Goal: Task Accomplishment & Management: Manage account settings

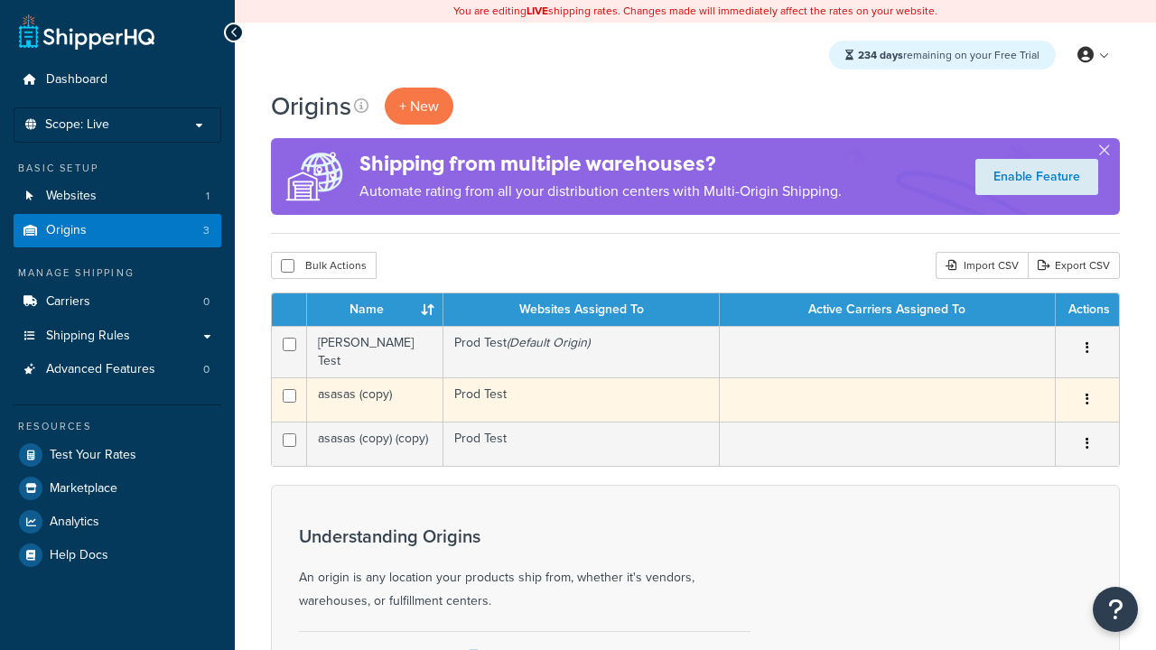
click at [1086, 395] on icon "button" at bounding box center [1087, 399] width 4 height 13
click at [0, 0] on link "Delete" at bounding box center [0, 0] width 0 height 0
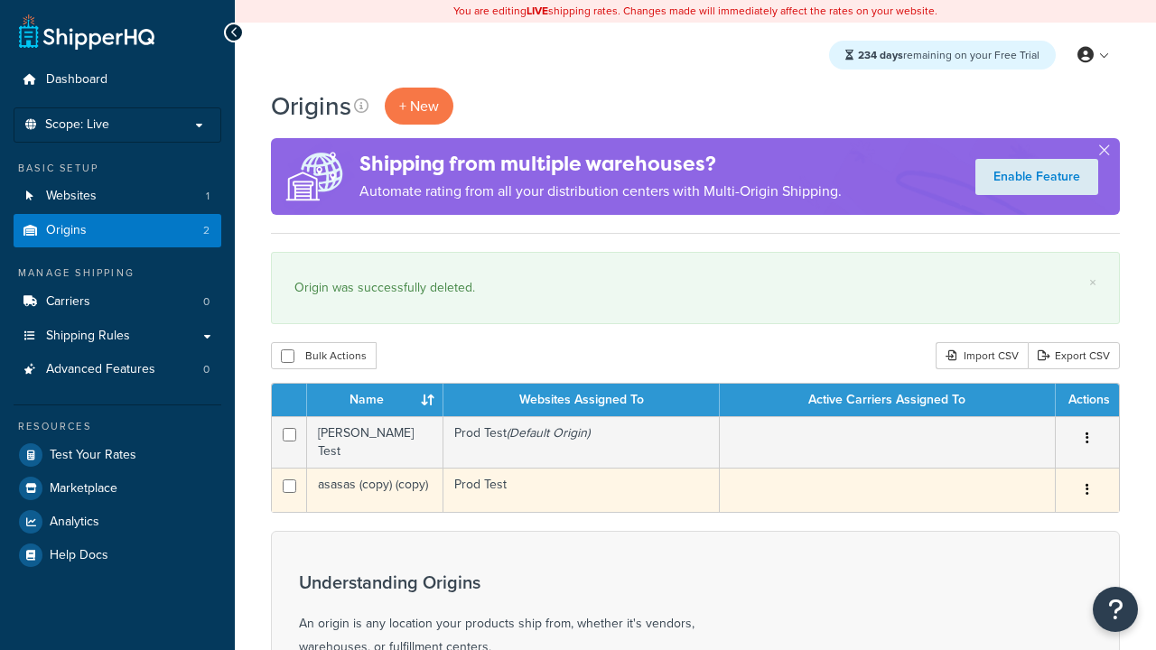
click at [1086, 485] on icon "button" at bounding box center [1087, 489] width 4 height 13
click at [0, 0] on link "Delete" at bounding box center [0, 0] width 0 height 0
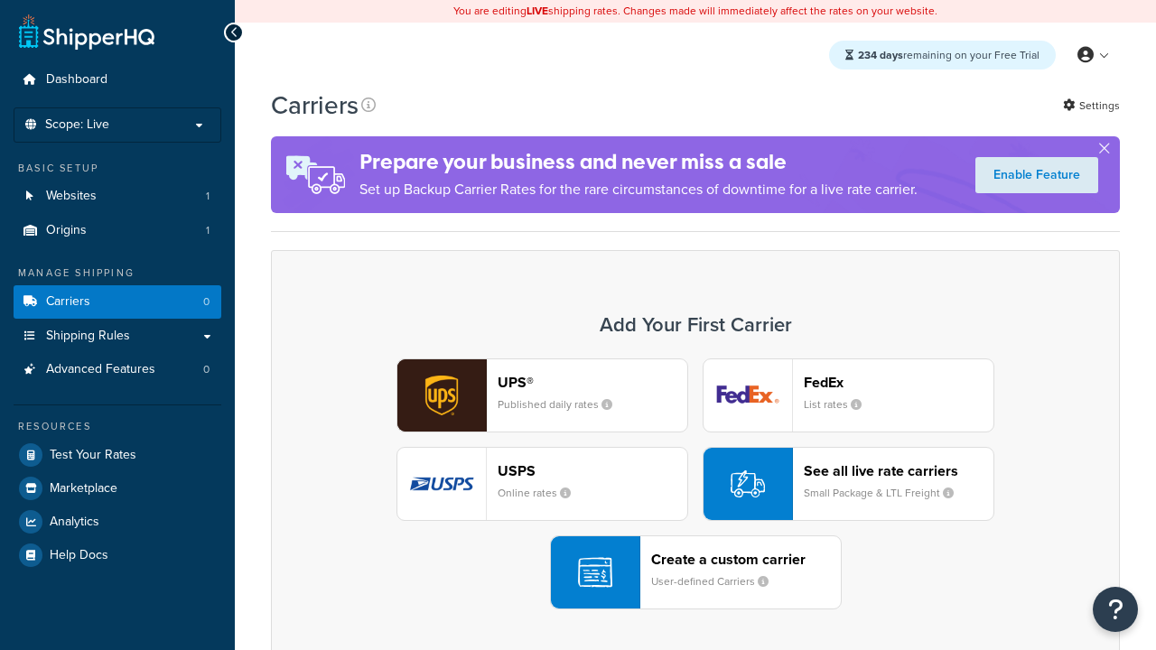
click at [695, 485] on div "UPS® Published daily rates FedEx List rates USPS Online rates See all live rate…" at bounding box center [695, 483] width 811 height 251
click at [695, 573] on div "Create a custom carrier User-defined Carriers" at bounding box center [746, 572] width 190 height 43
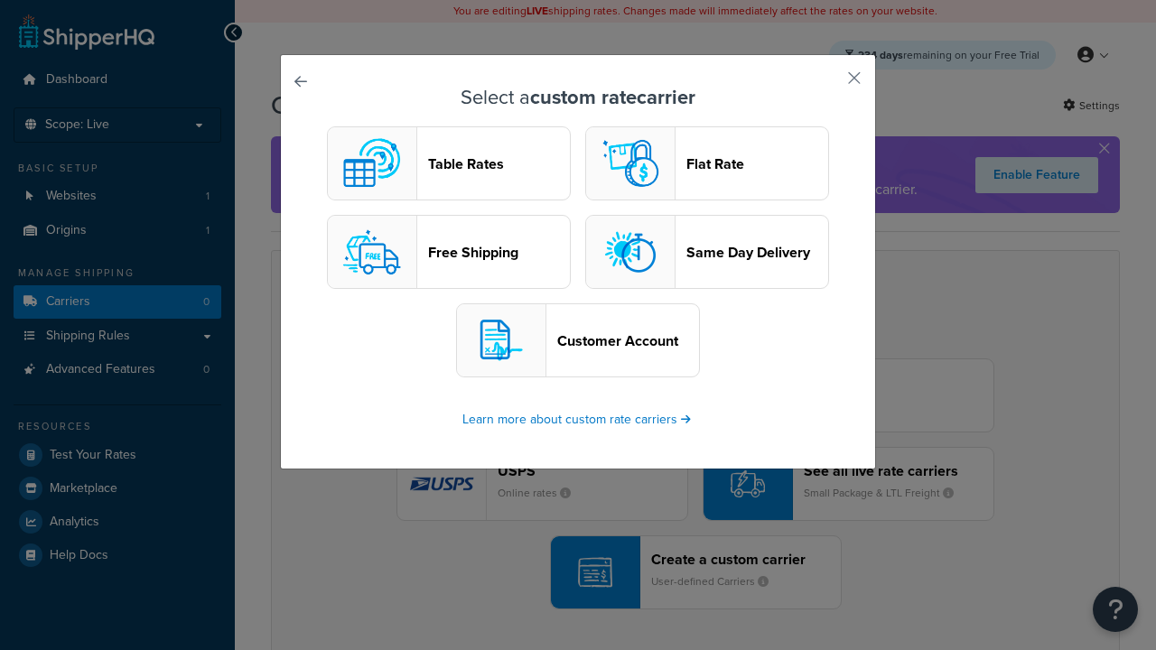
click at [449, 164] on header "Table Rates" at bounding box center [499, 163] width 142 height 17
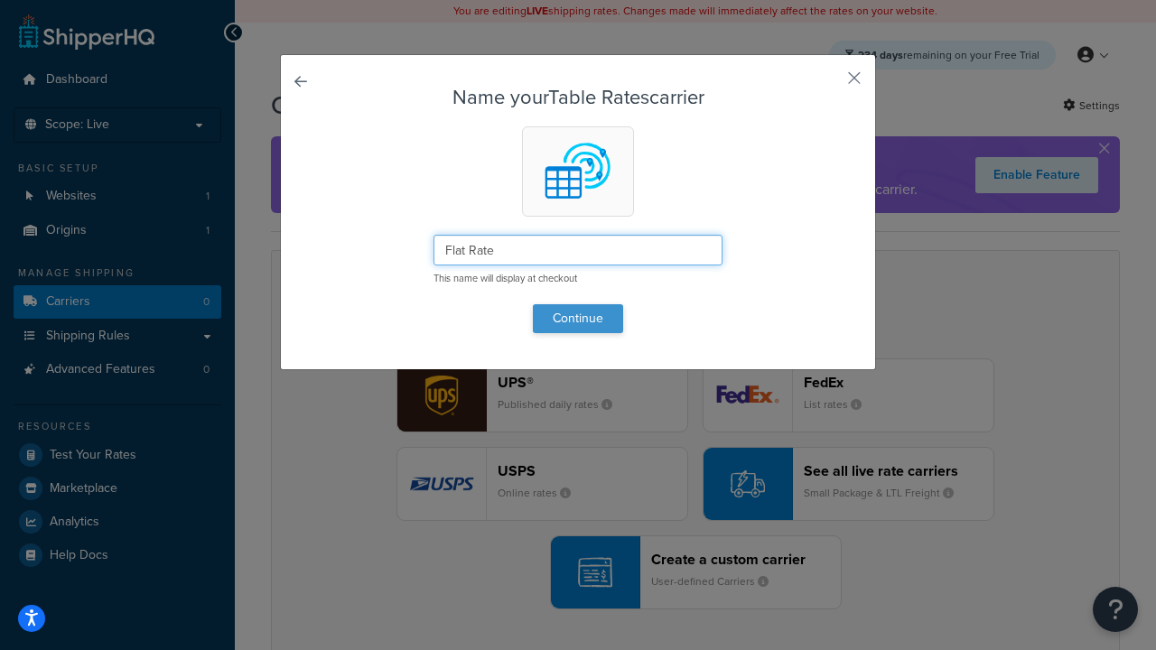
type input "Flat Rate"
click at [578, 318] on button "Continue" at bounding box center [578, 318] width 90 height 29
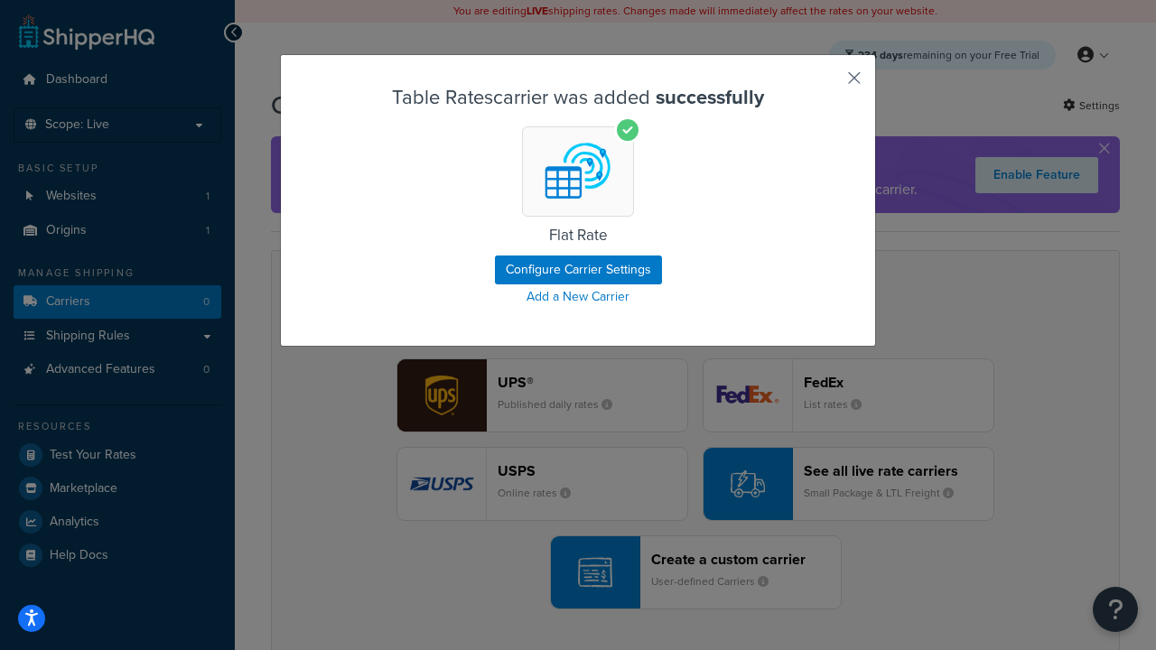
click at [830, 82] on button "button" at bounding box center [827, 84] width 5 height 5
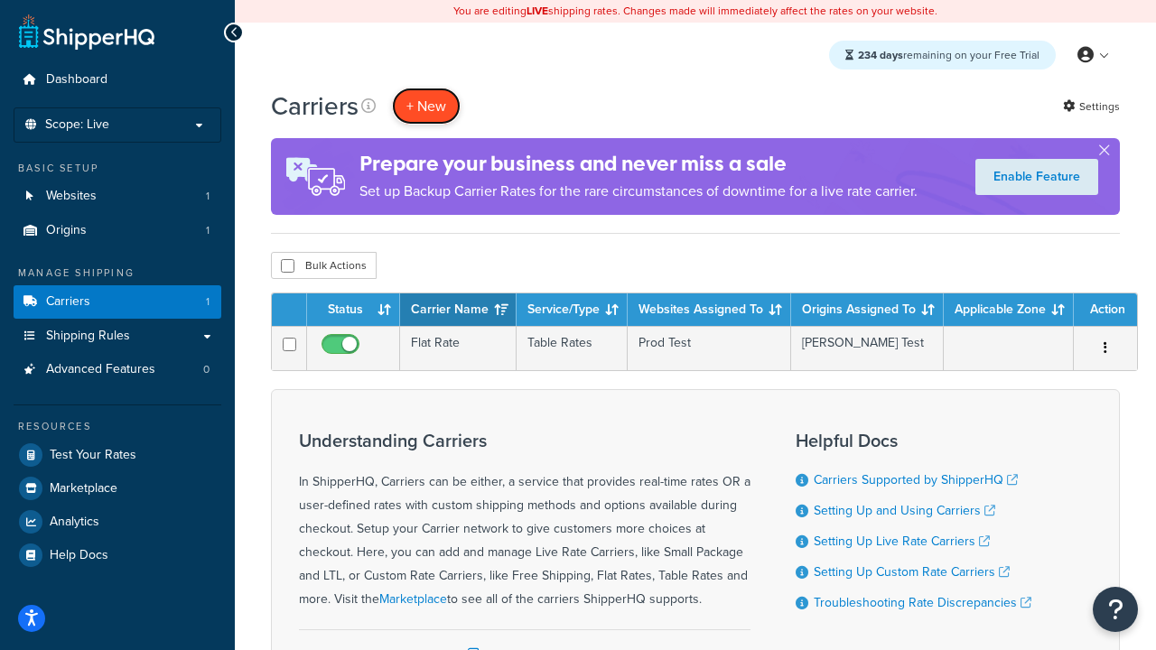
click at [417, 100] on button "+ New" at bounding box center [426, 106] width 69 height 37
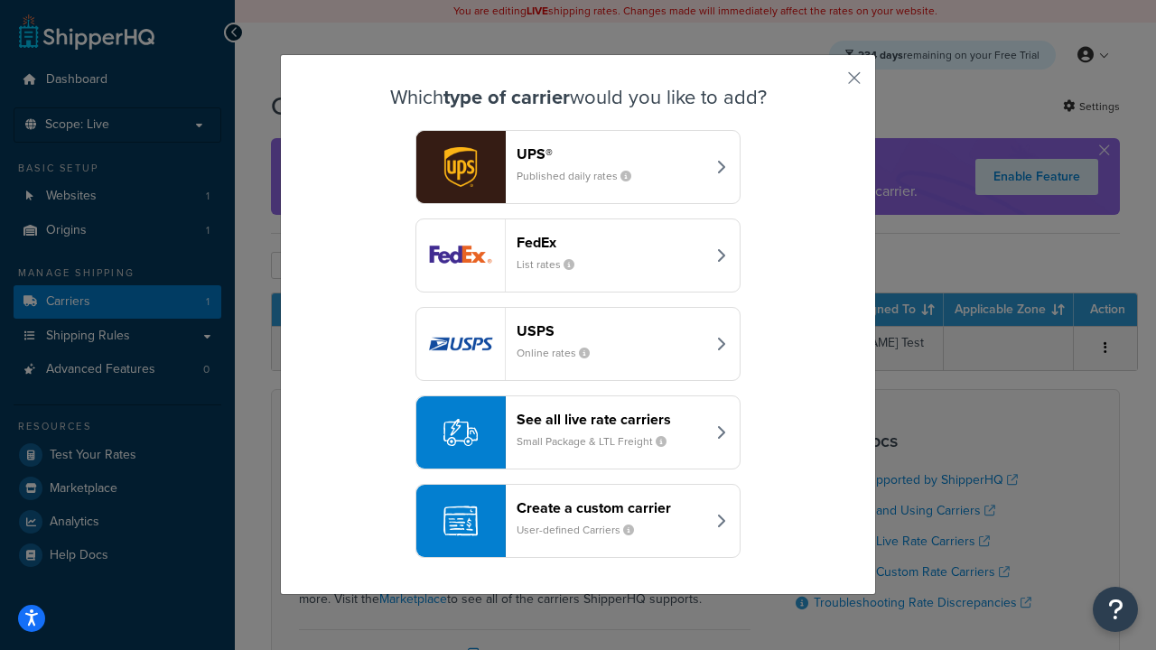
click at [536, 164] on div "UPS® Published daily rates" at bounding box center [610, 166] width 189 height 43
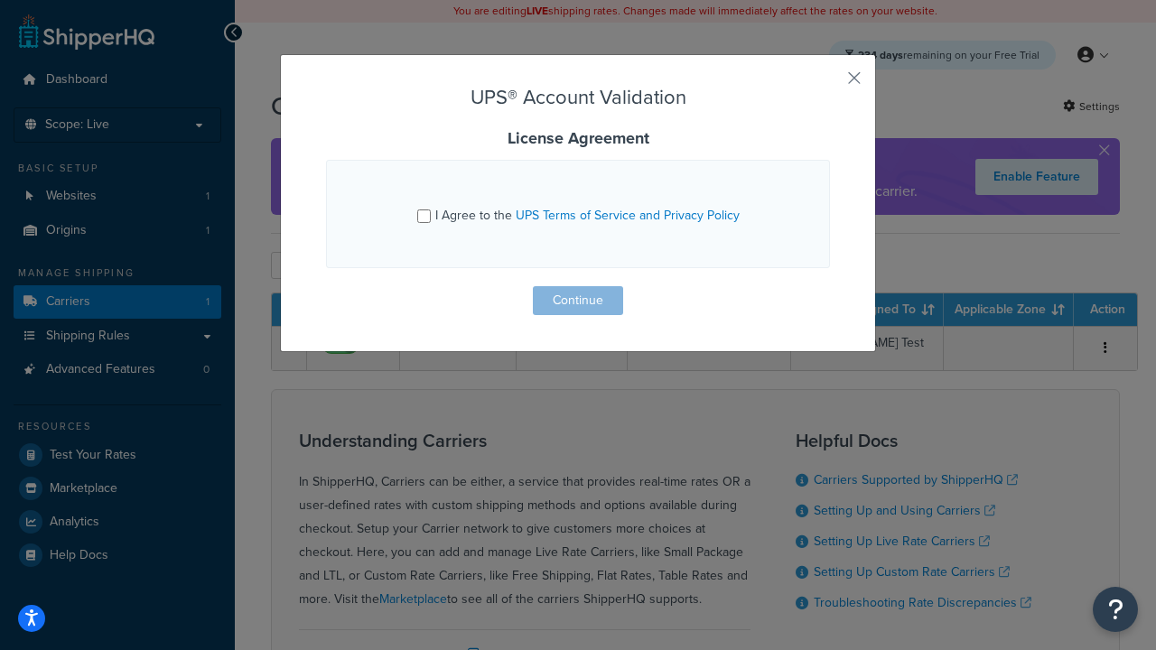
click at [459, 209] on span "I Agree to the UPS Terms of Service and Privacy Policy" at bounding box center [587, 215] width 304 height 19
click at [431, 209] on input "I Agree to the UPS Terms of Service and Privacy Policy" at bounding box center [424, 216] width 14 height 14
checkbox input "true"
click at [573, 304] on button "Continue" at bounding box center [578, 300] width 90 height 29
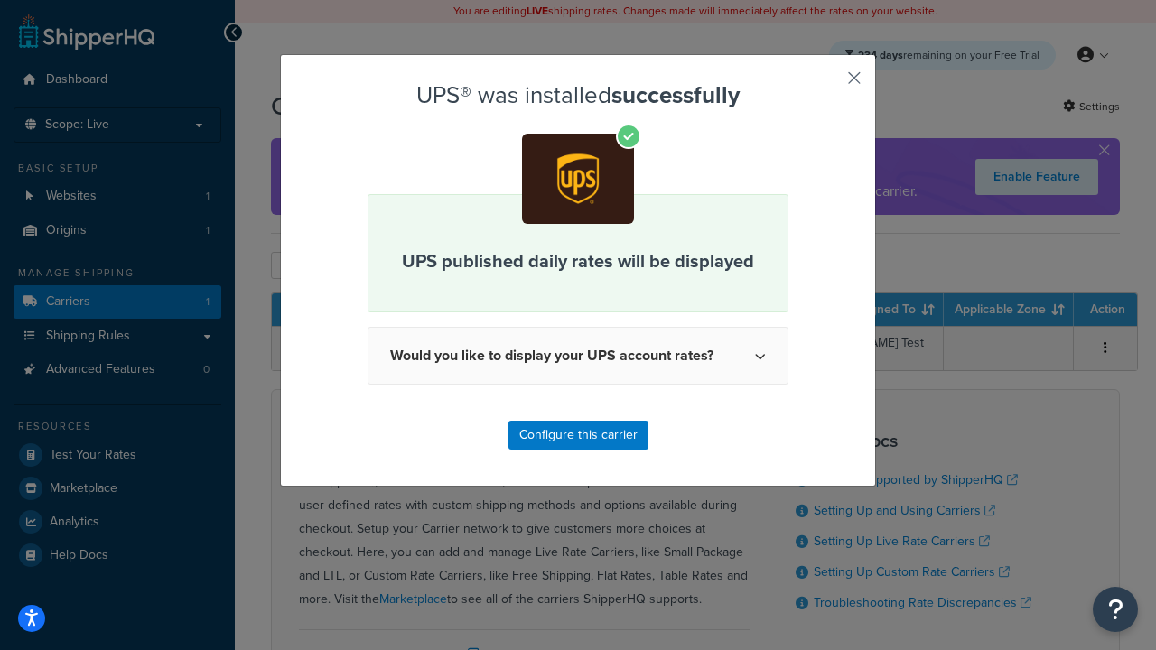
click at [830, 82] on button "button" at bounding box center [827, 84] width 5 height 5
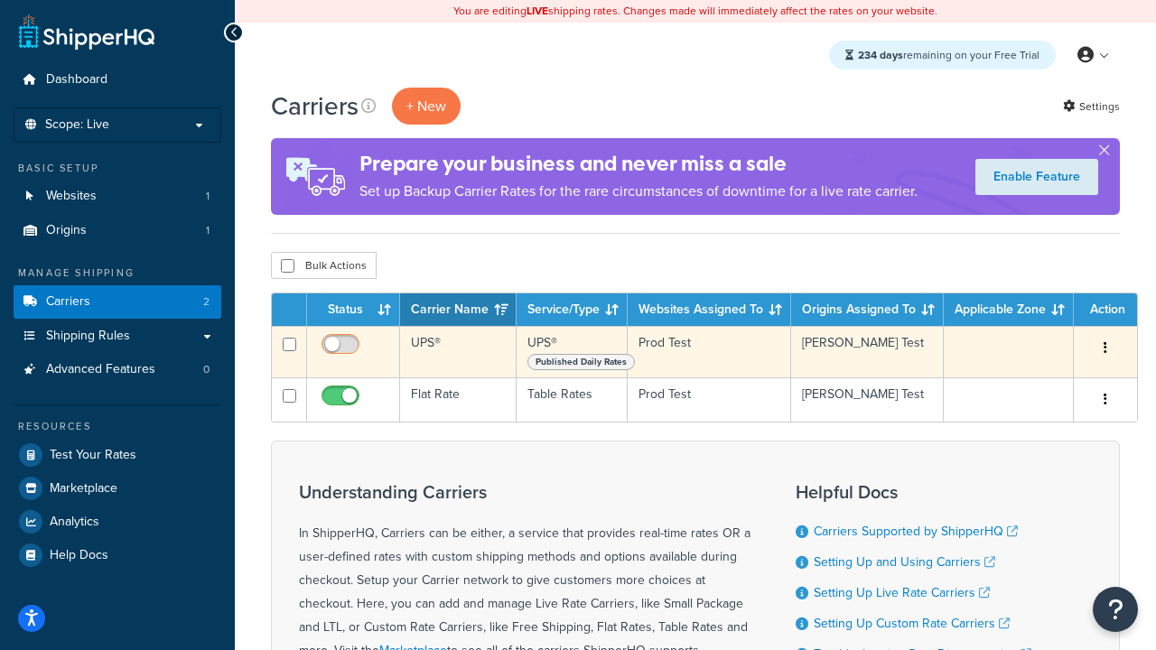
click at [340, 341] on input "checkbox" at bounding box center [343, 349] width 50 height 23
checkbox input "true"
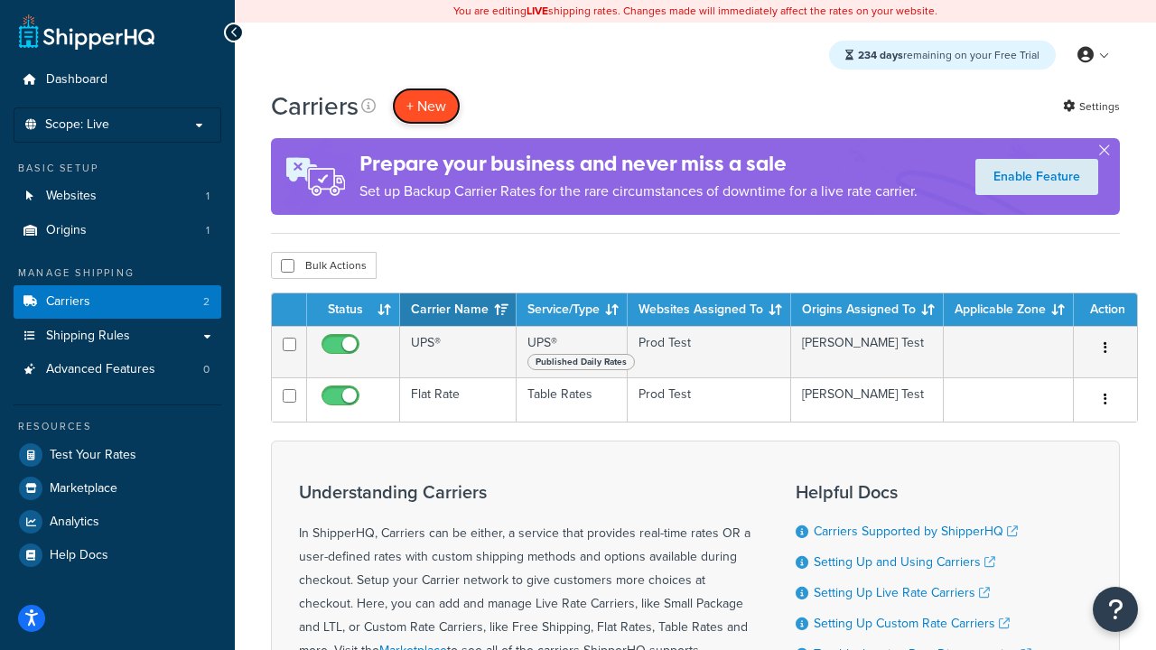
click at [438, 113] on button "+ New" at bounding box center [426, 106] width 69 height 37
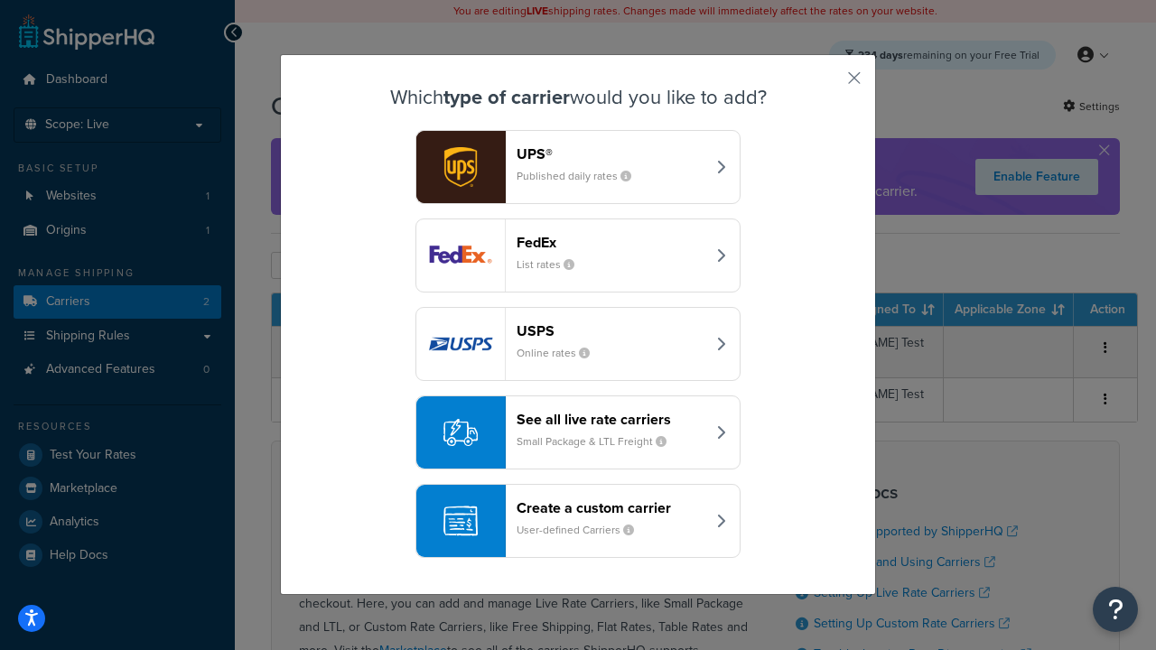
click at [568, 267] on icon "button" at bounding box center [568, 264] width 11 height 11
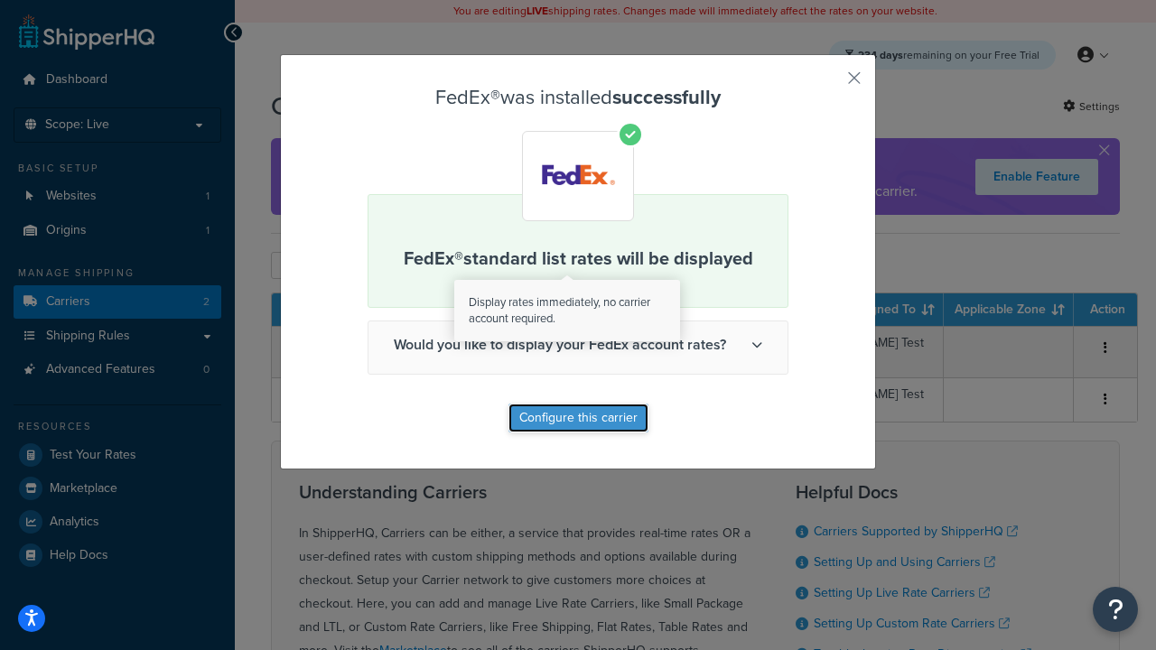
click at [568, 418] on button "Configure this carrier" at bounding box center [578, 418] width 140 height 29
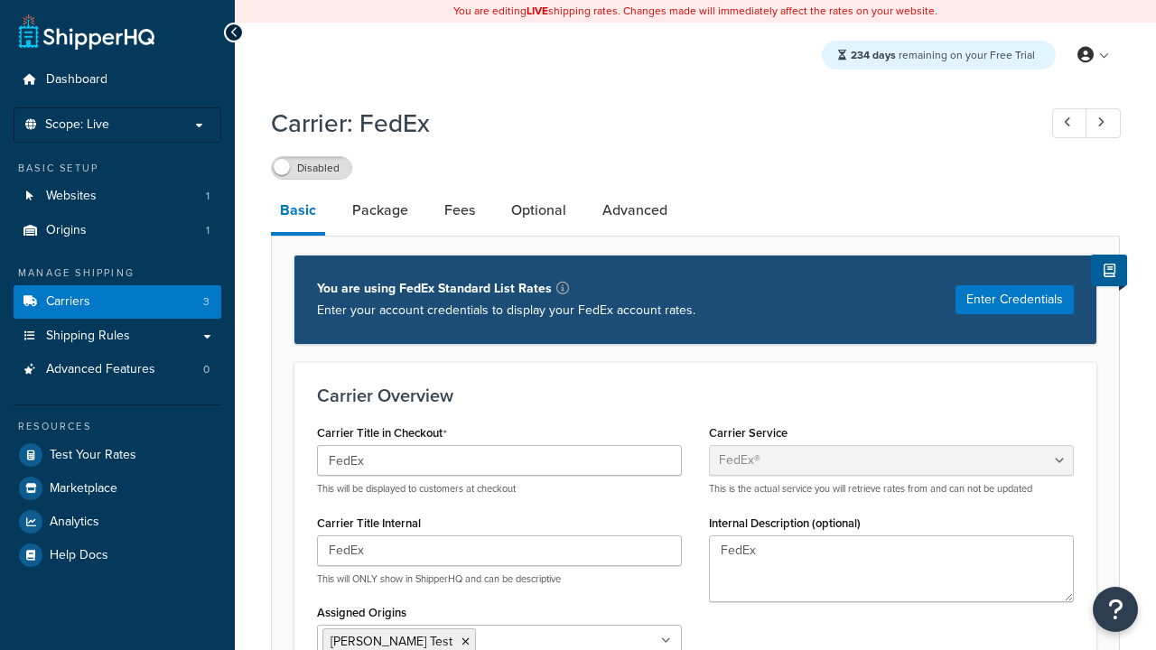
select select "fedEx"
select select "REGULAR_PICKUP"
select select "YOUR_PACKAGING"
click at [333, 164] on label "Disabled" at bounding box center [311, 168] width 79 height 22
